Goal: Task Accomplishment & Management: Use online tool/utility

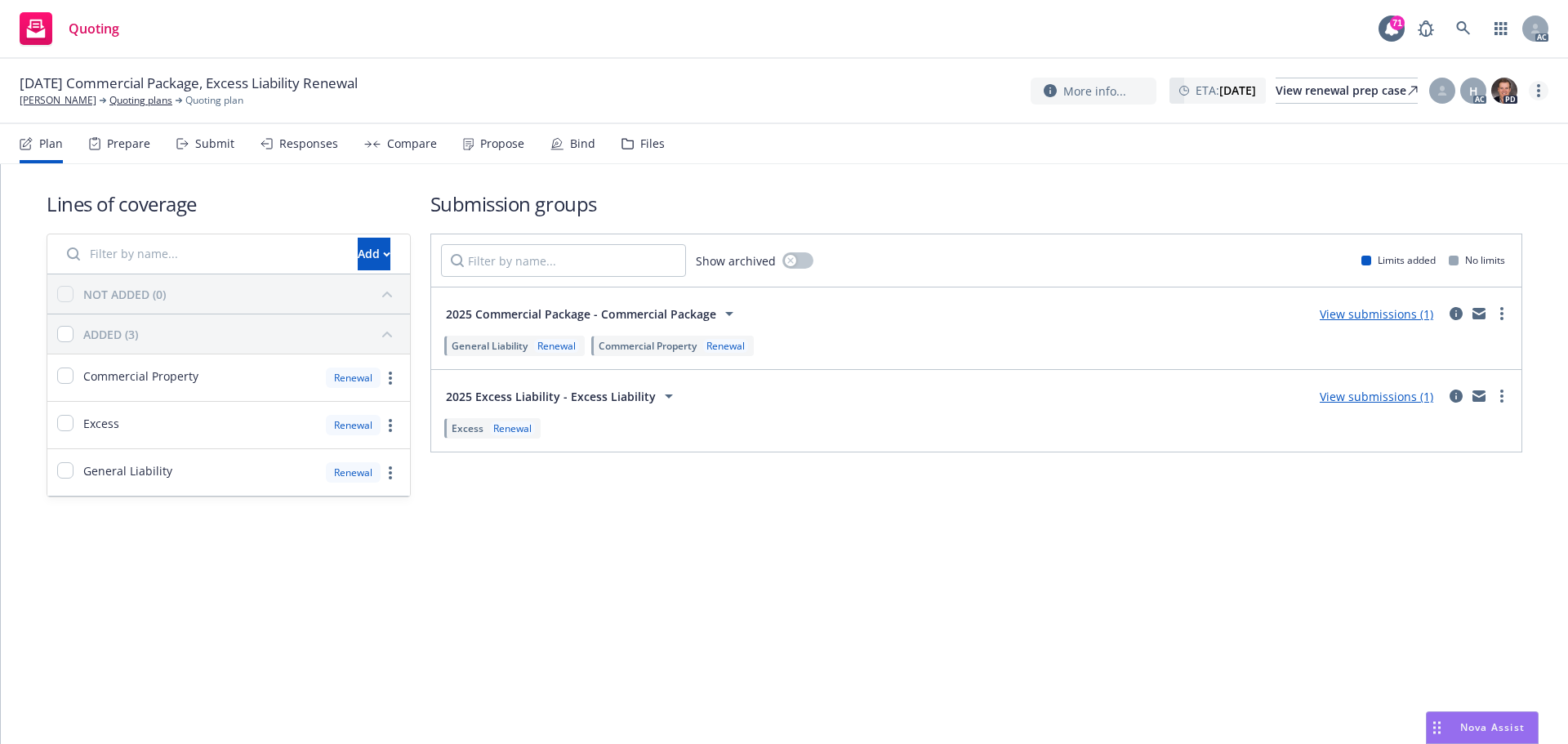
click at [1541, 87] on link "more" at bounding box center [1538, 91] width 19 height 19
drag, startPoint x: 1452, startPoint y: 122, endPoint x: 1404, endPoint y: 119, distance: 48.1
click at [1452, 122] on link "Copy logging email" at bounding box center [1456, 124] width 182 height 32
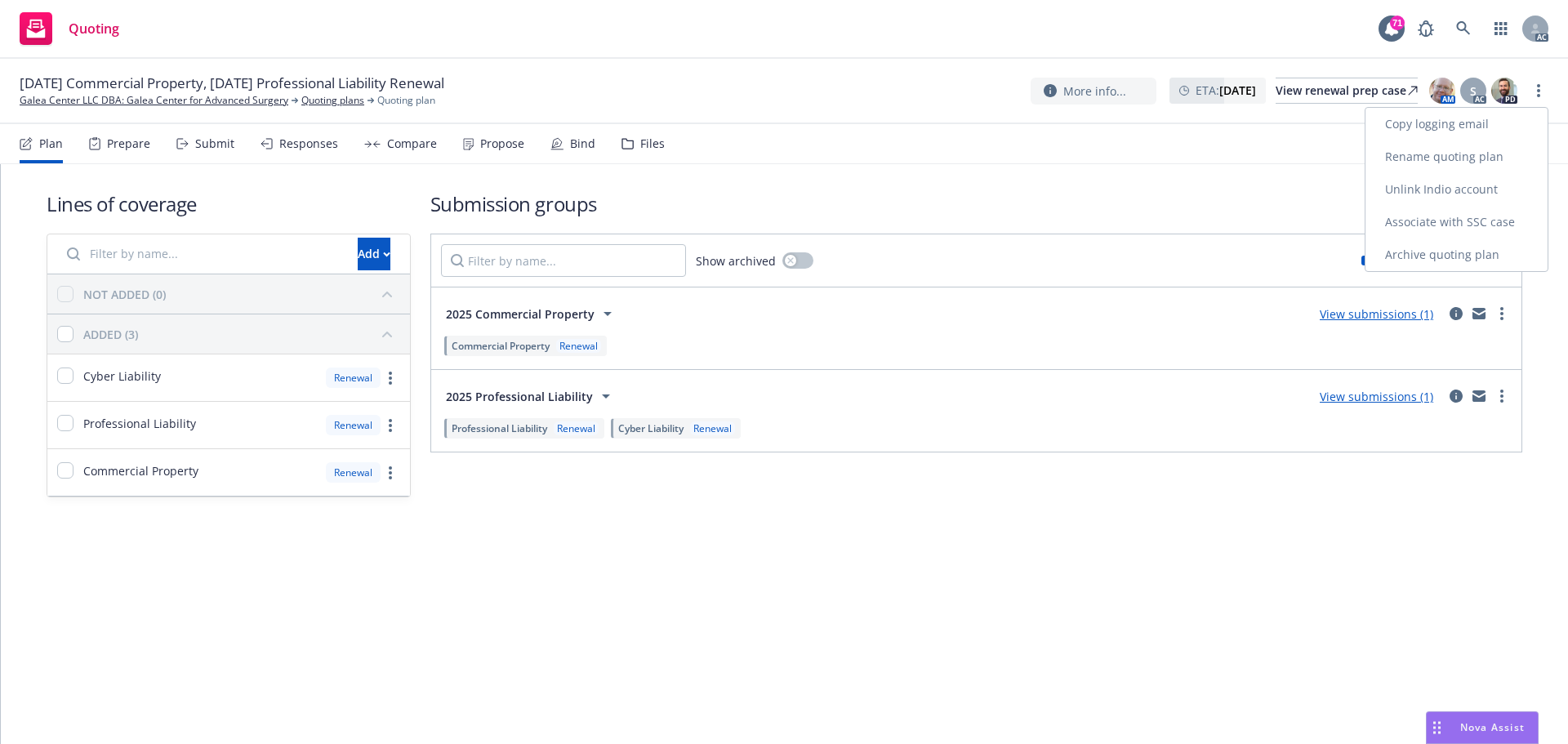
click at [1478, 118] on link "Copy logging email" at bounding box center [1456, 124] width 182 height 32
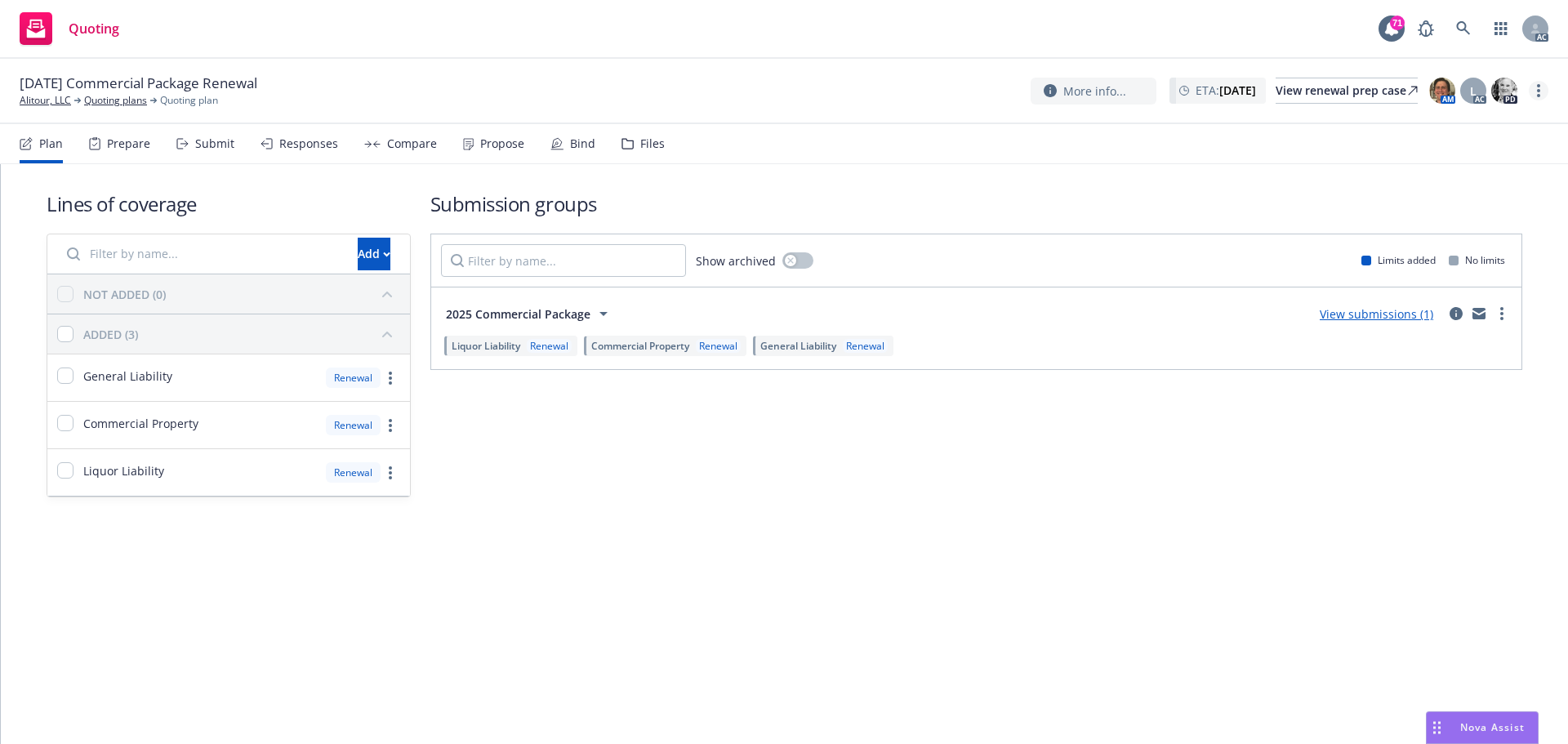
click at [1538, 92] on circle "more" at bounding box center [1538, 91] width 3 height 3
click at [1479, 131] on link "Copy logging email" at bounding box center [1456, 124] width 182 height 32
